Goal: Task Accomplishment & Management: Use online tool/utility

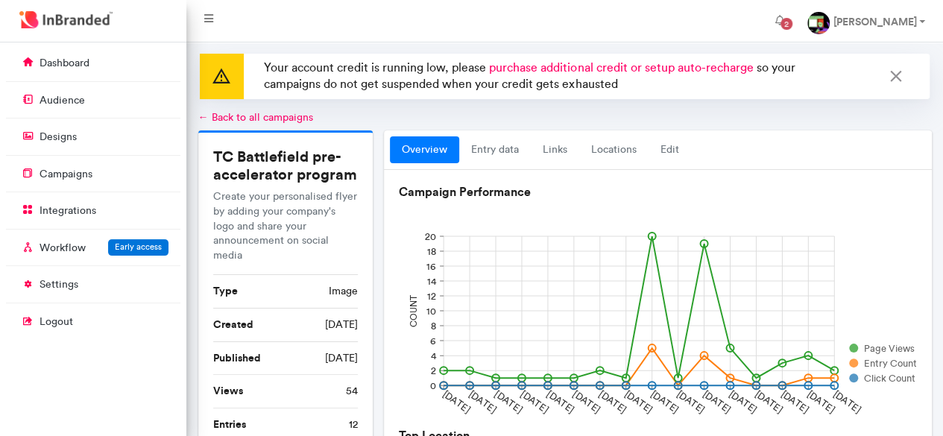
click at [254, 115] on link "← Back to all campaigns" at bounding box center [255, 117] width 115 height 13
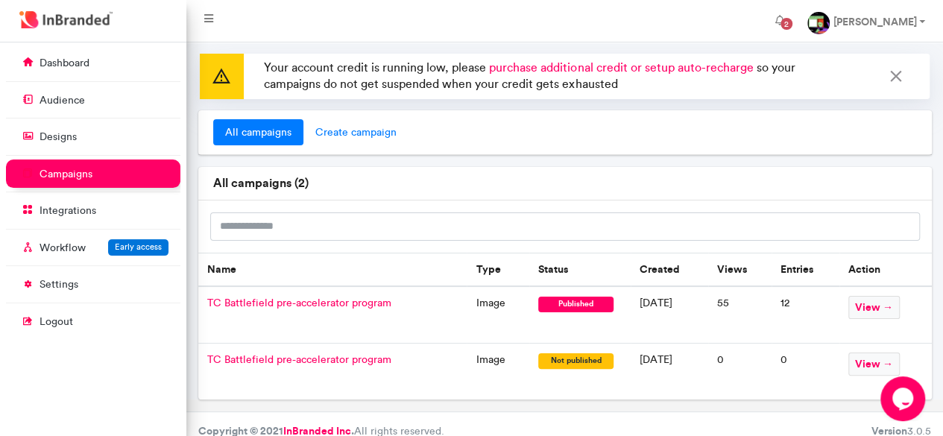
click at [346, 136] on span "create campaign" at bounding box center [355, 132] width 105 height 27
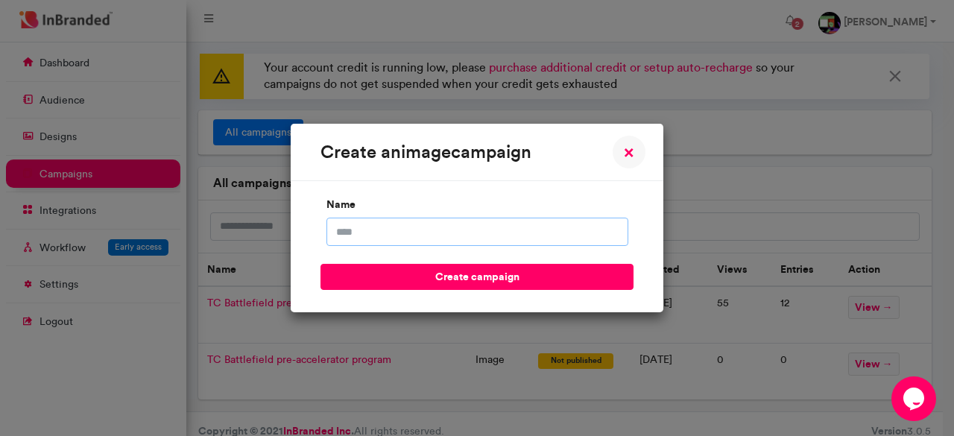
click at [420, 230] on input "name" at bounding box center [477, 232] width 302 height 28
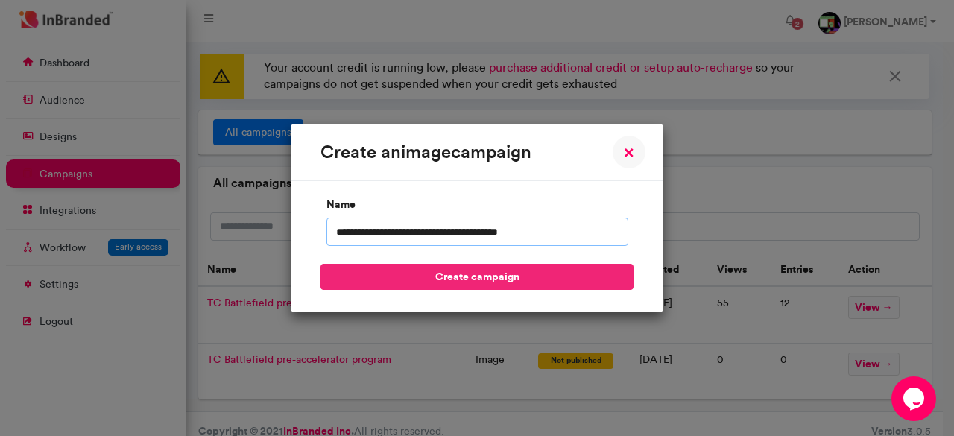
type input "**********"
click at [472, 268] on button "create campaign" at bounding box center [476, 277] width 313 height 26
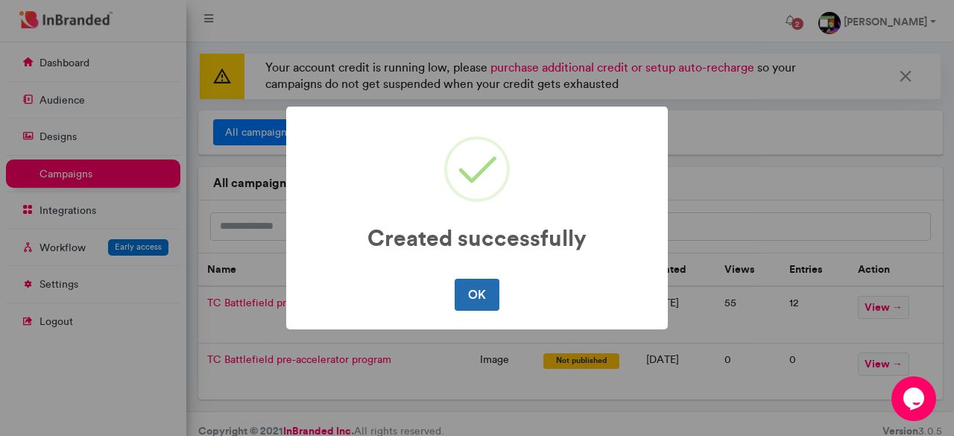
click at [479, 295] on button "OK" at bounding box center [477, 294] width 44 height 31
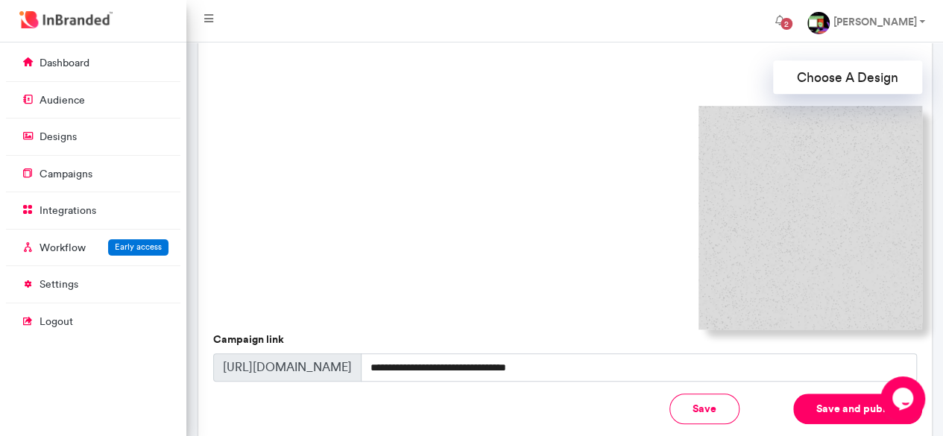
scroll to position [485, 0]
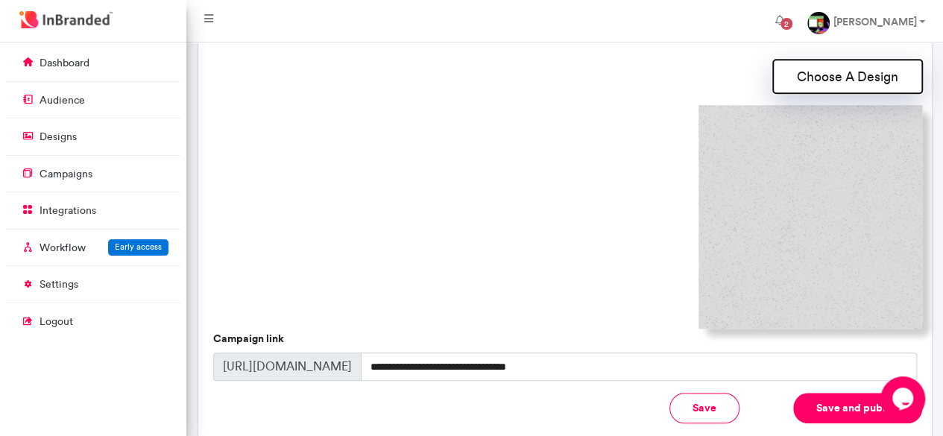
click at [841, 84] on button "Choose A Design" at bounding box center [847, 77] width 149 height 34
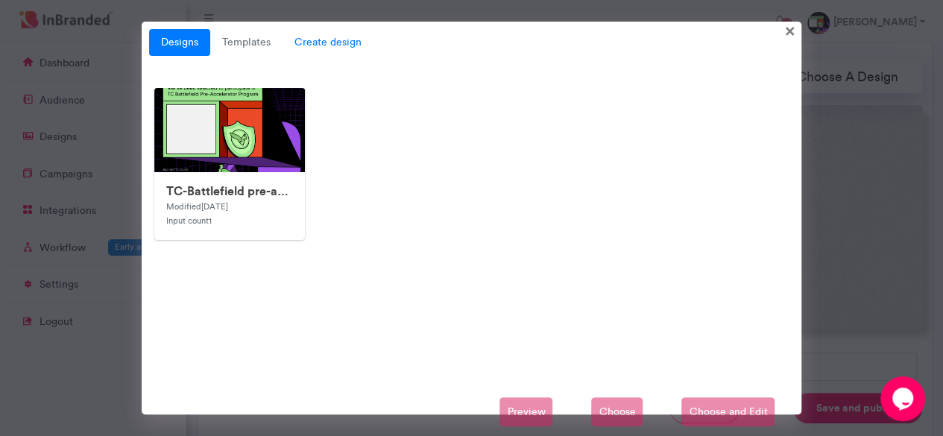
click at [328, 41] on span "Create design" at bounding box center [327, 42] width 91 height 27
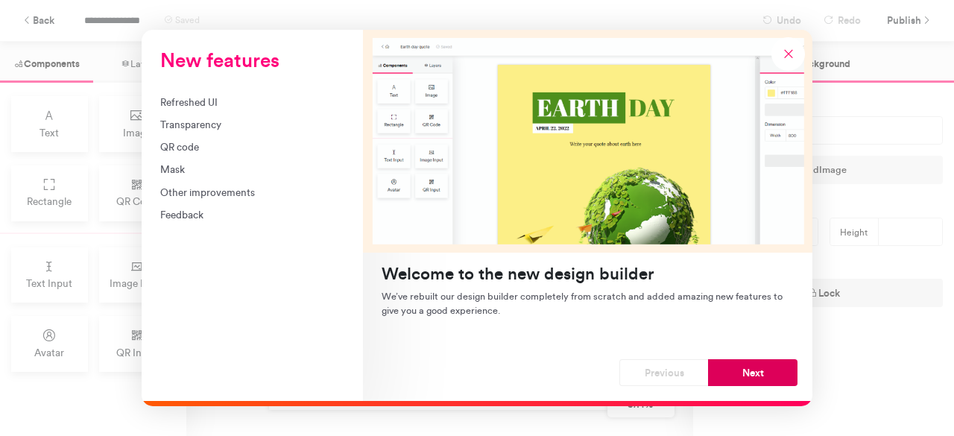
click at [727, 369] on button "Next" at bounding box center [752, 372] width 89 height 27
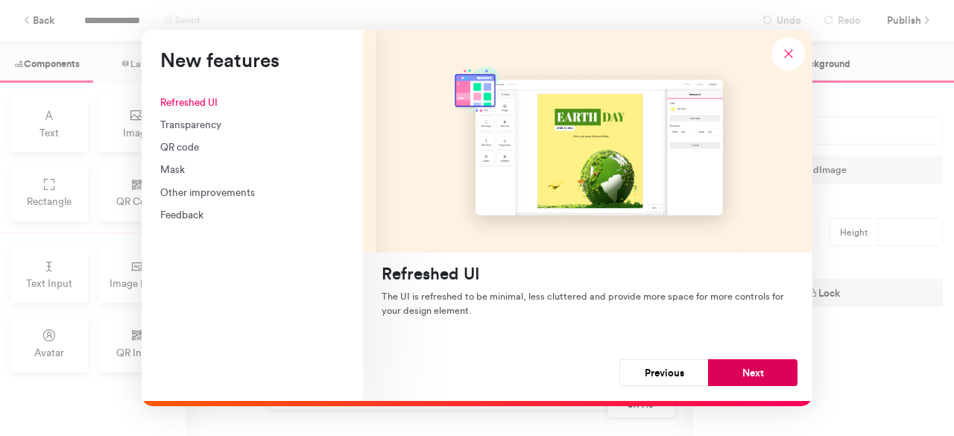
click at [730, 378] on button "Next" at bounding box center [752, 372] width 89 height 27
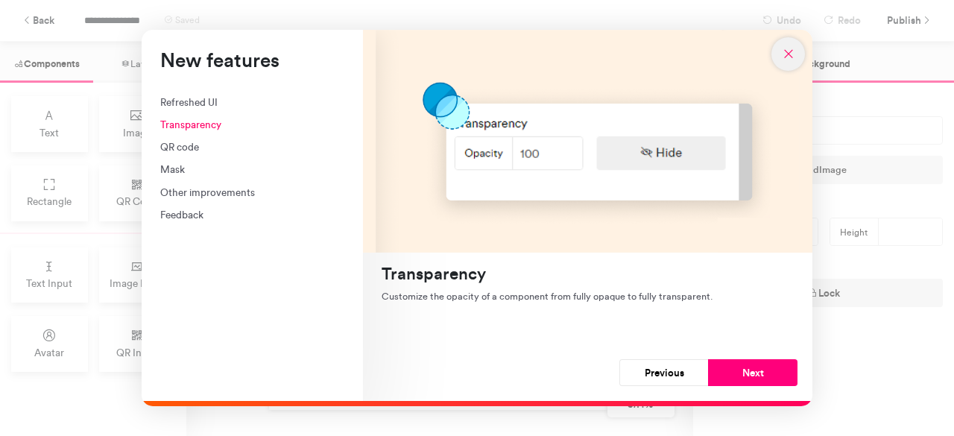
click at [783, 51] on icon "New features" at bounding box center [788, 53] width 13 height 13
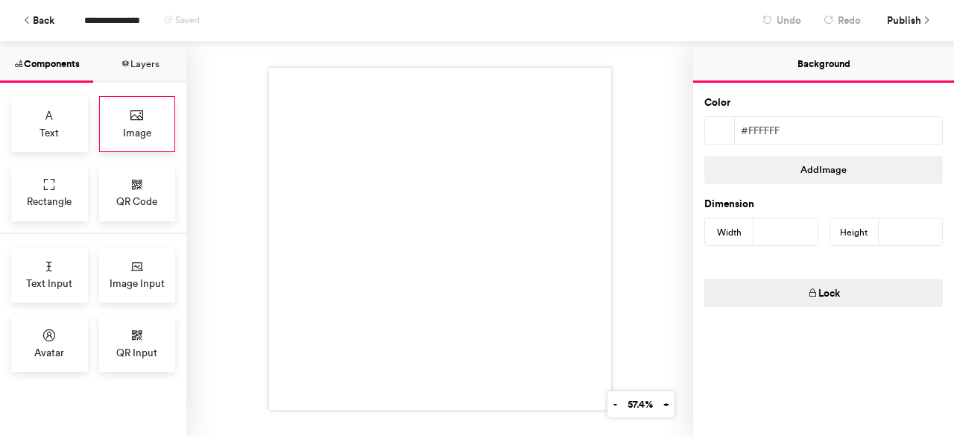
click at [121, 141] on div "Image" at bounding box center [137, 124] width 77 height 56
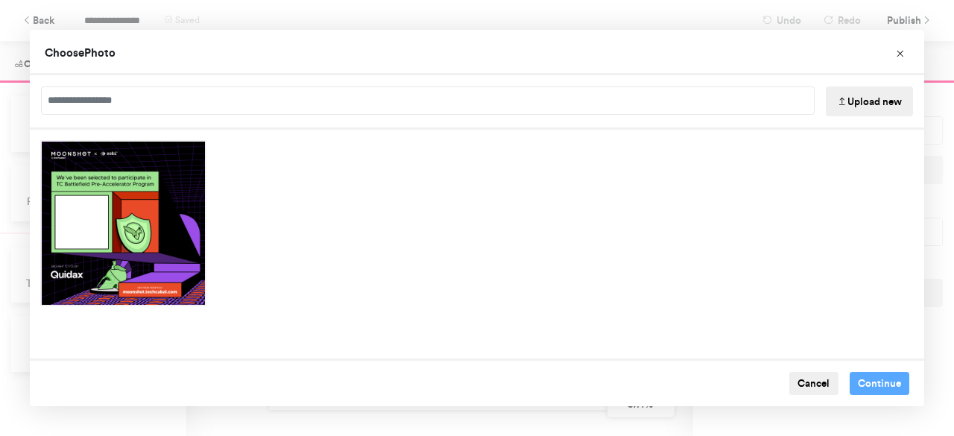
click at [852, 104] on button "Upload new" at bounding box center [869, 101] width 87 height 30
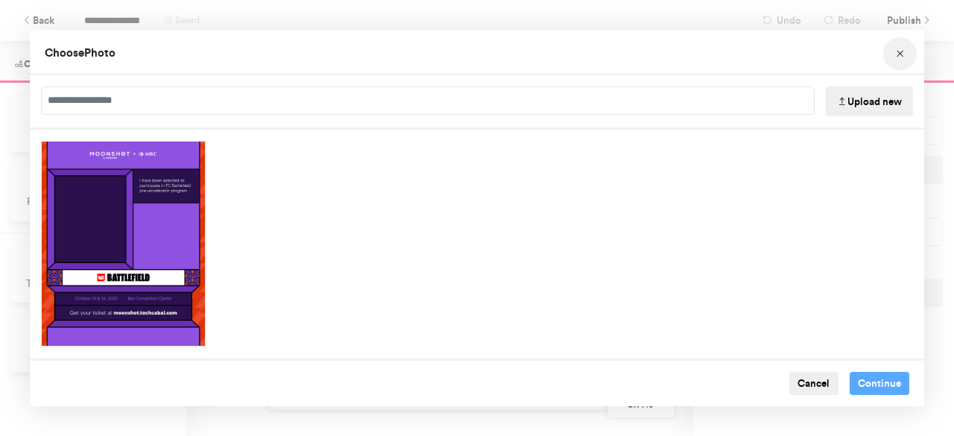
click at [899, 62] on button "Choose Image" at bounding box center [900, 54] width 34 height 34
